Goal: Find specific page/section: Find specific page/section

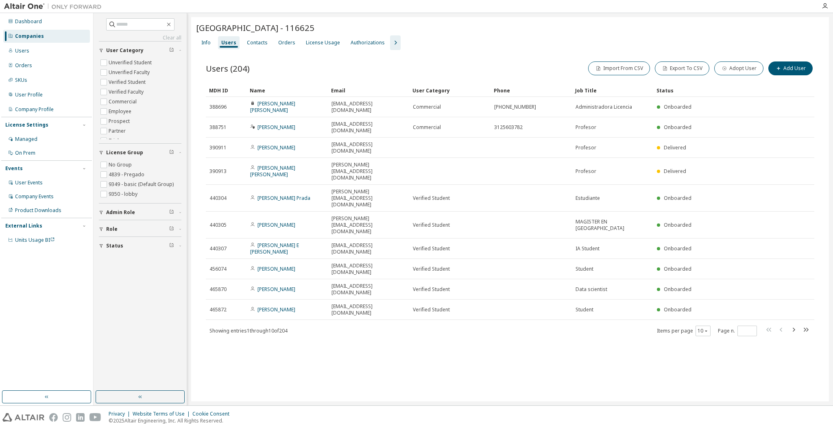
click at [432, 300] on div "Pontificia [GEOGRAPHIC_DATA] - 116625 Clear Load Save Save As Field Operator Va…" at bounding box center [510, 209] width 638 height 384
click at [504, 41] on div "Info Users Contacts Orders License Usage Authorizations" at bounding box center [510, 42] width 628 height 15
click at [509, 324] on div "Pontificia [GEOGRAPHIC_DATA] - 116625 Clear Load Save Save As Field Operator Va…" at bounding box center [510, 209] width 638 height 384
click at [9, 46] on div "Users" at bounding box center [46, 50] width 87 height 13
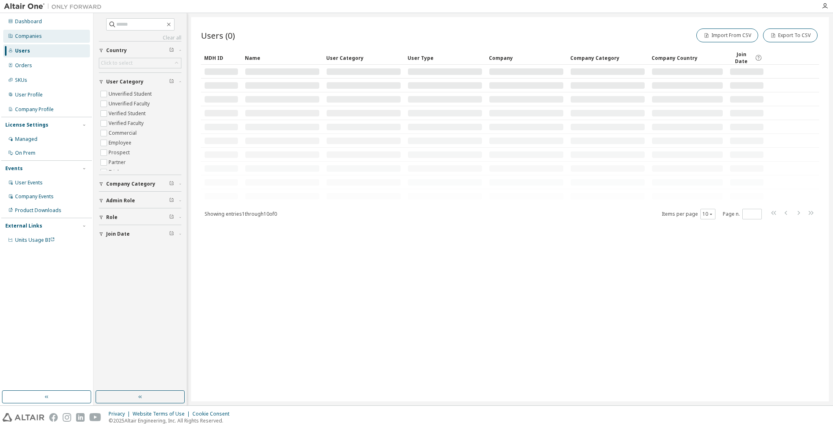
click at [25, 33] on div "Companies" at bounding box center [28, 36] width 27 height 7
